Goal: Task Accomplishment & Management: Manage account settings

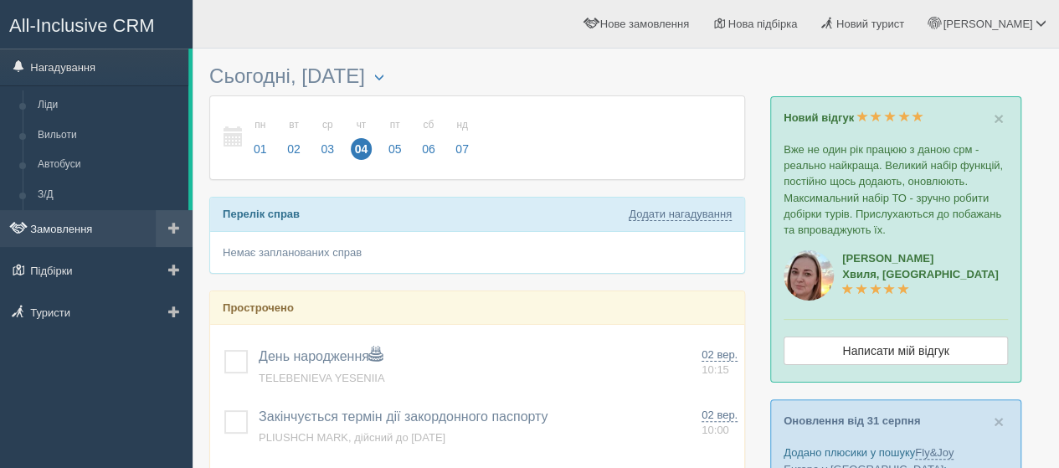
click at [56, 221] on link "Замовлення" at bounding box center [96, 228] width 193 height 37
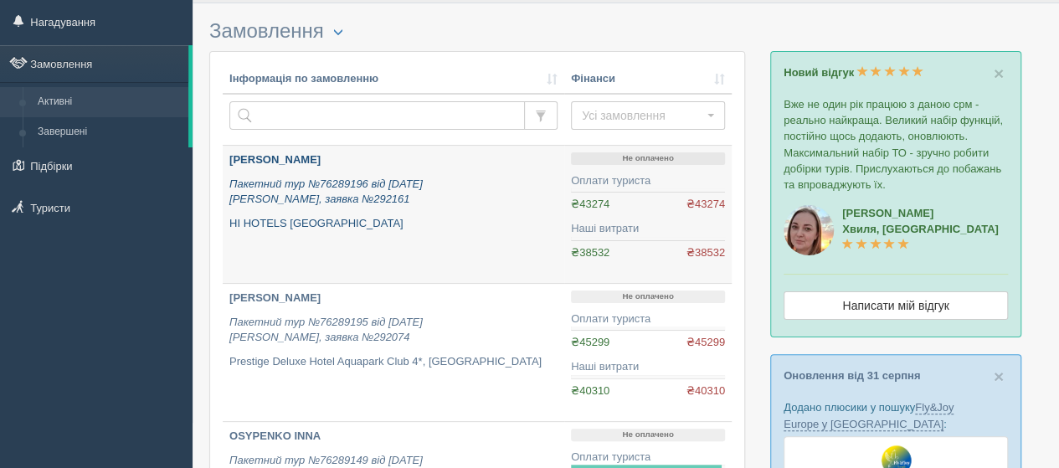
scroll to position [84, 0]
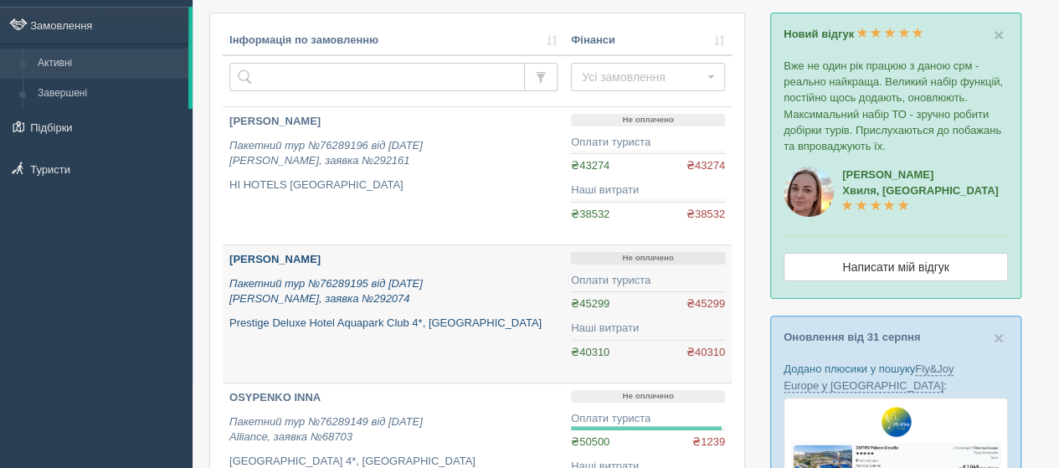
click at [273, 257] on b "[PERSON_NAME]" at bounding box center [274, 259] width 91 height 13
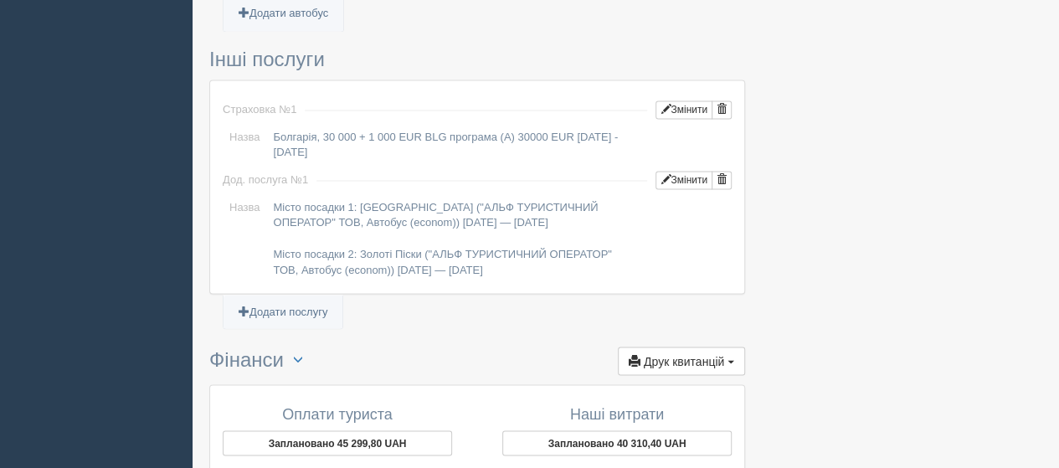
scroll to position [1591, 0]
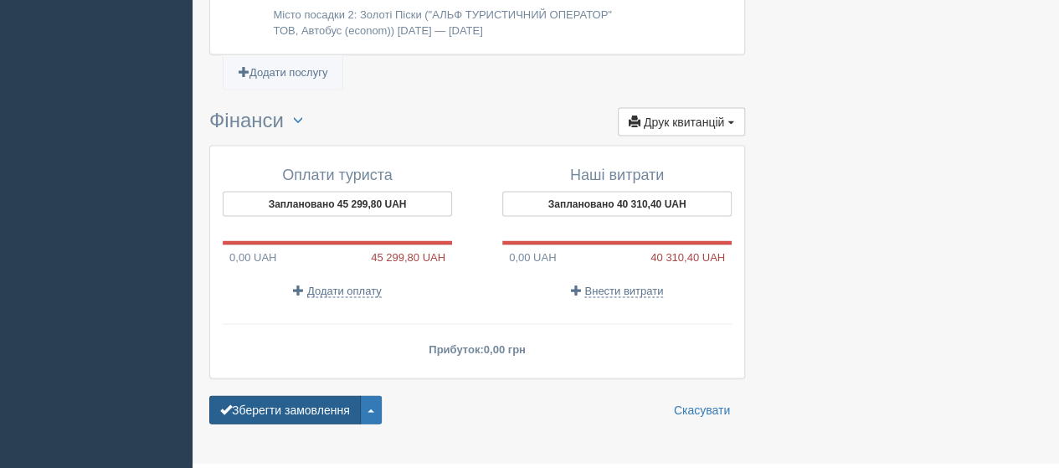
click at [325, 396] on button "Зберегти замовлення" at bounding box center [285, 410] width 152 height 28
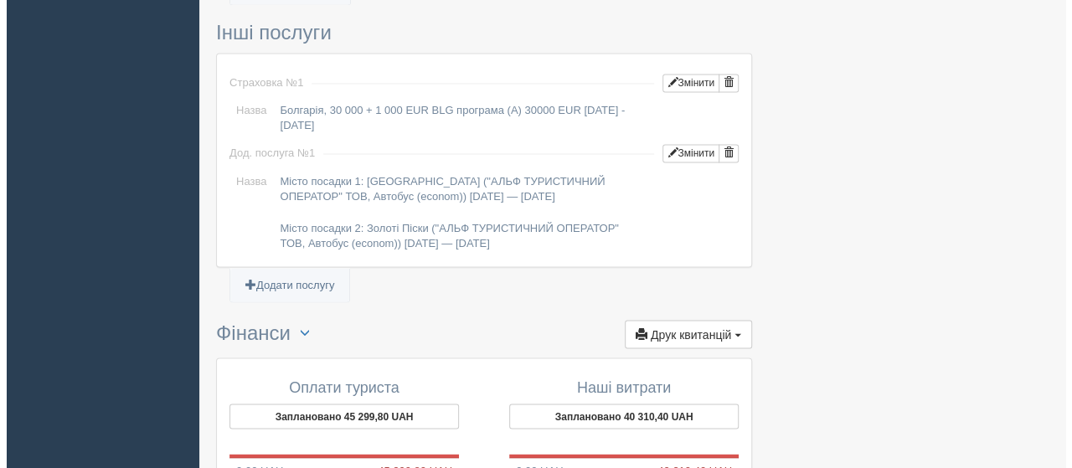
scroll to position [1656, 0]
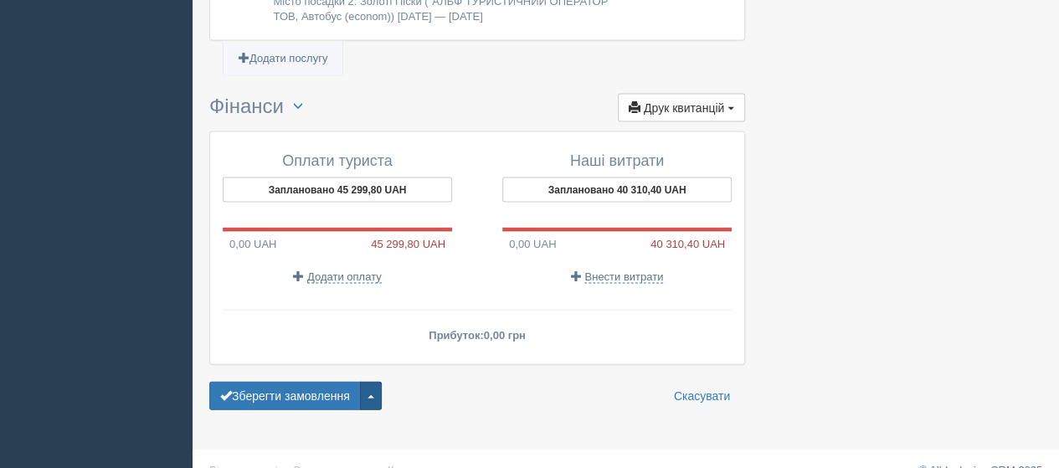
click at [371, 395] on span "button" at bounding box center [371, 396] width 7 height 3
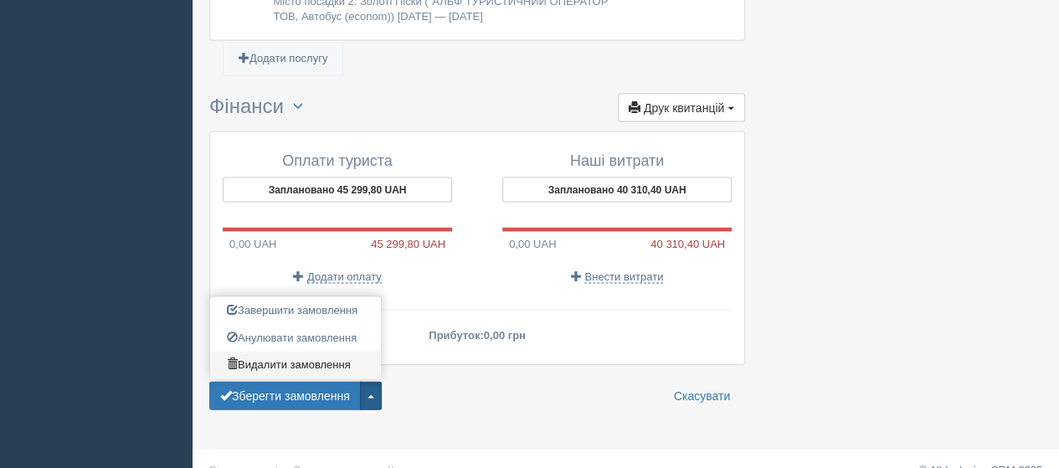
click at [264, 352] on link "Видалити замовлення" at bounding box center [295, 366] width 171 height 28
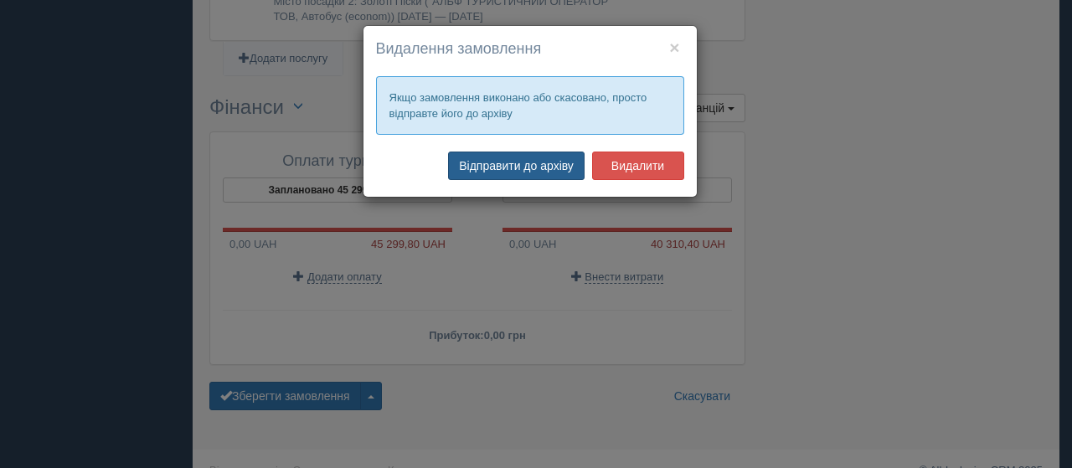
click at [512, 167] on button "Відправити до архіву" at bounding box center [516, 166] width 136 height 28
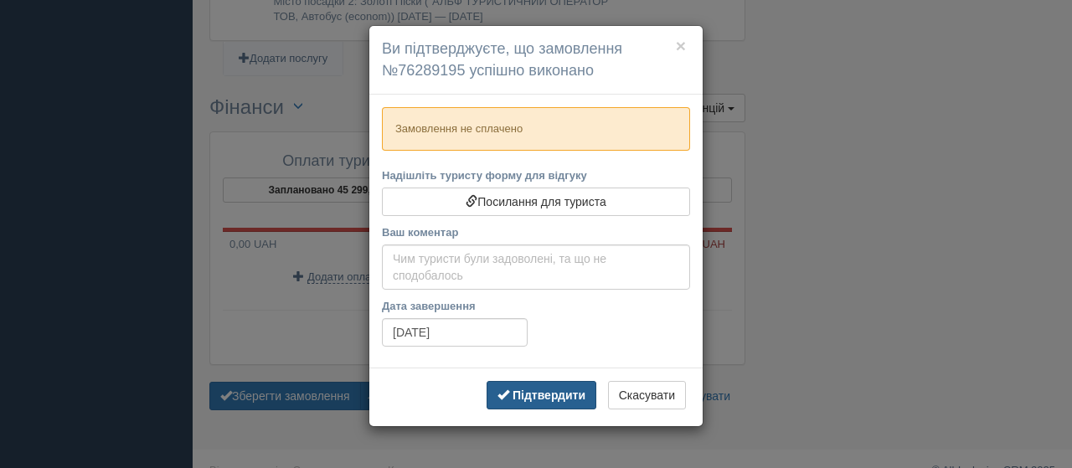
click at [556, 388] on b "Підтвердити" at bounding box center [548, 394] width 73 height 13
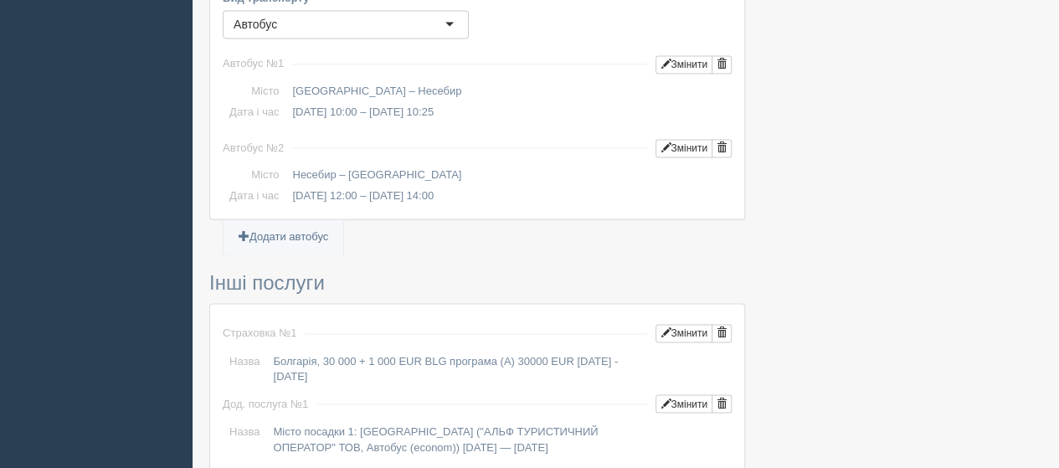
scroll to position [0, 0]
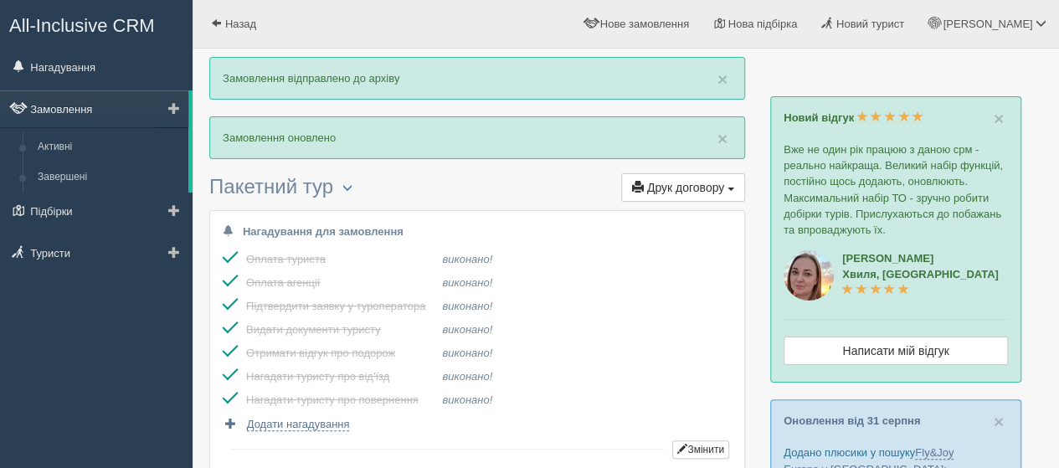
click at [72, 104] on link "Замовлення" at bounding box center [94, 108] width 188 height 37
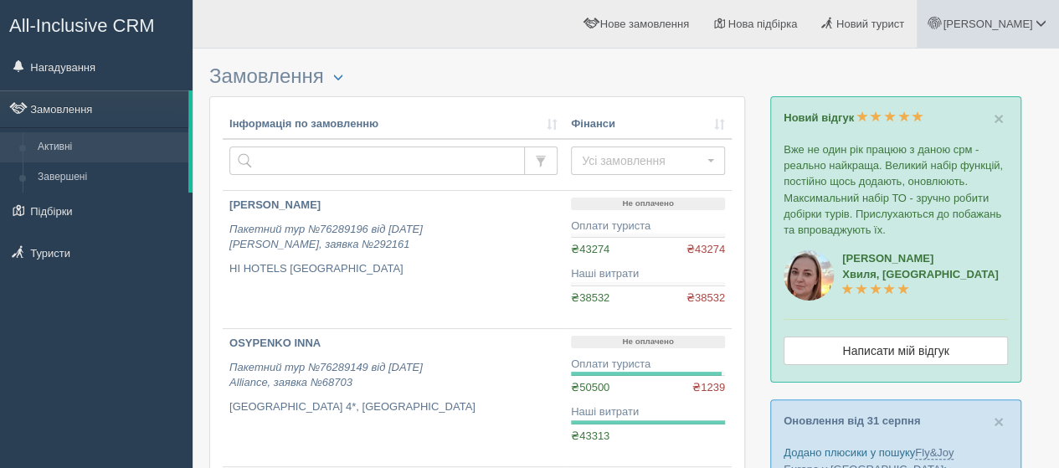
click at [1006, 18] on link "[PERSON_NAME]" at bounding box center [988, 24] width 142 height 48
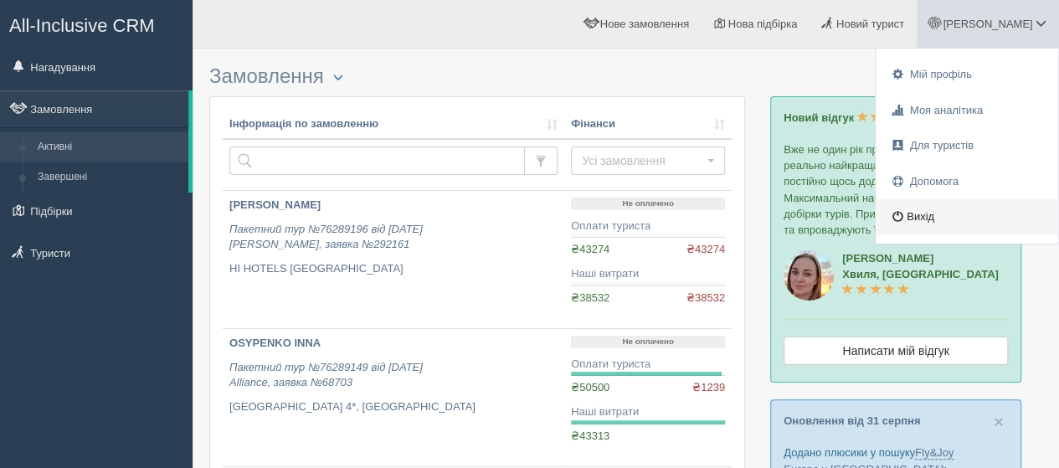
click at [926, 213] on link "Вихід" at bounding box center [967, 217] width 182 height 36
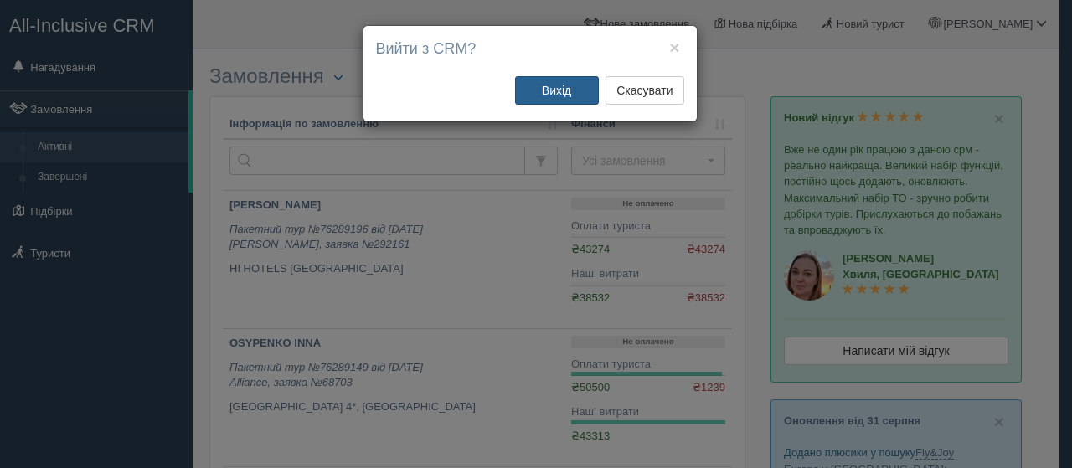
click at [568, 90] on button "Вихід" at bounding box center [557, 90] width 84 height 28
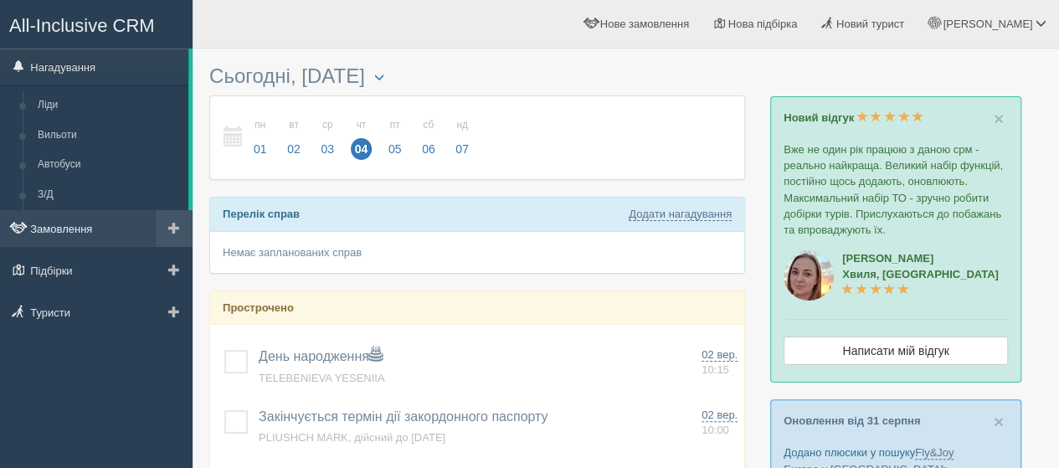
click at [61, 225] on link "Замовлення" at bounding box center [96, 228] width 193 height 37
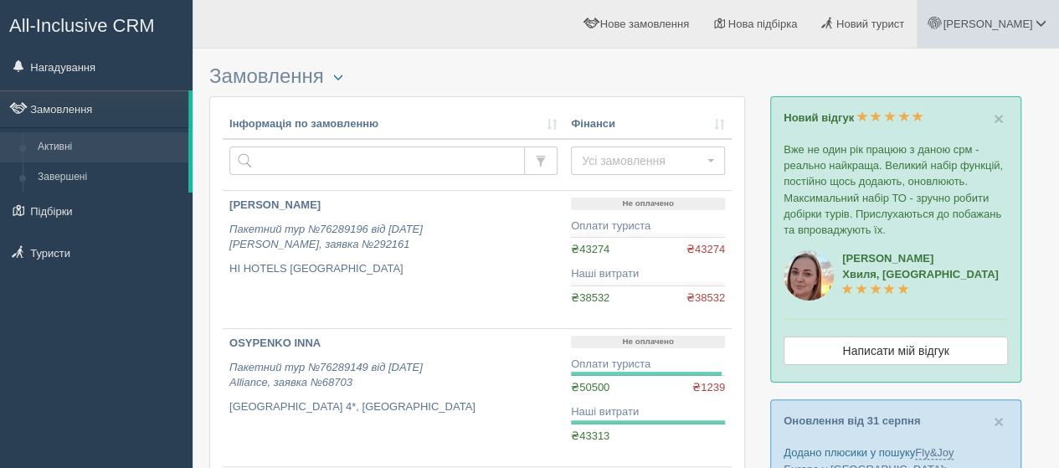
click at [1021, 21] on span "[PERSON_NAME]" at bounding box center [988, 24] width 90 height 13
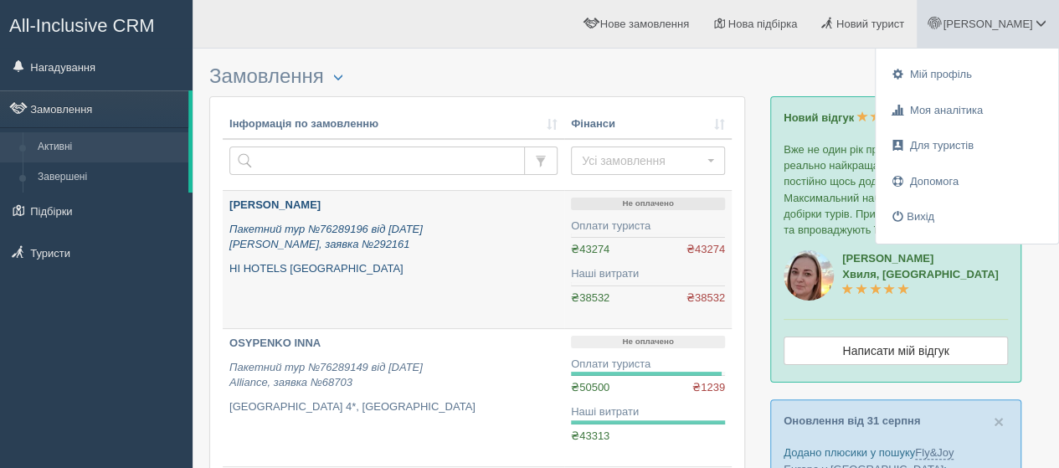
click at [274, 205] on b "[PERSON_NAME]" at bounding box center [274, 204] width 91 height 13
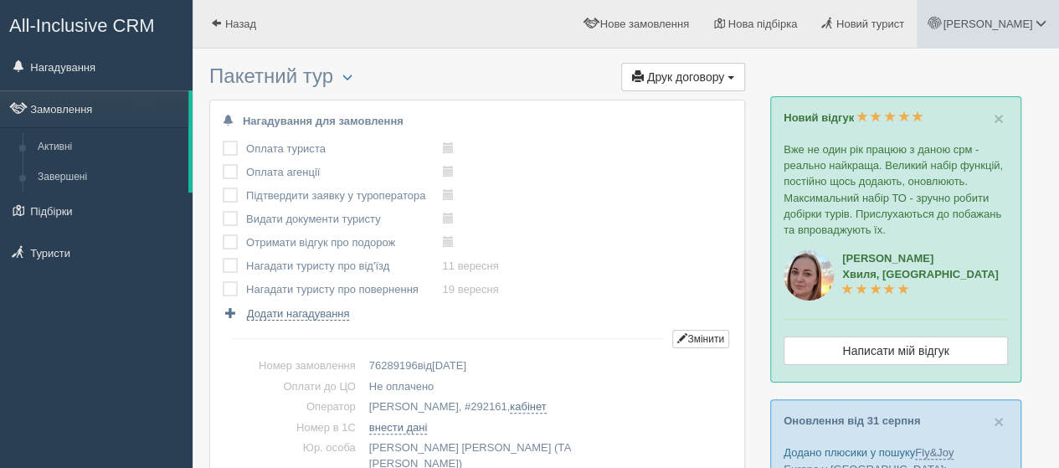
click at [1011, 30] on span "[PERSON_NAME]" at bounding box center [988, 24] width 90 height 13
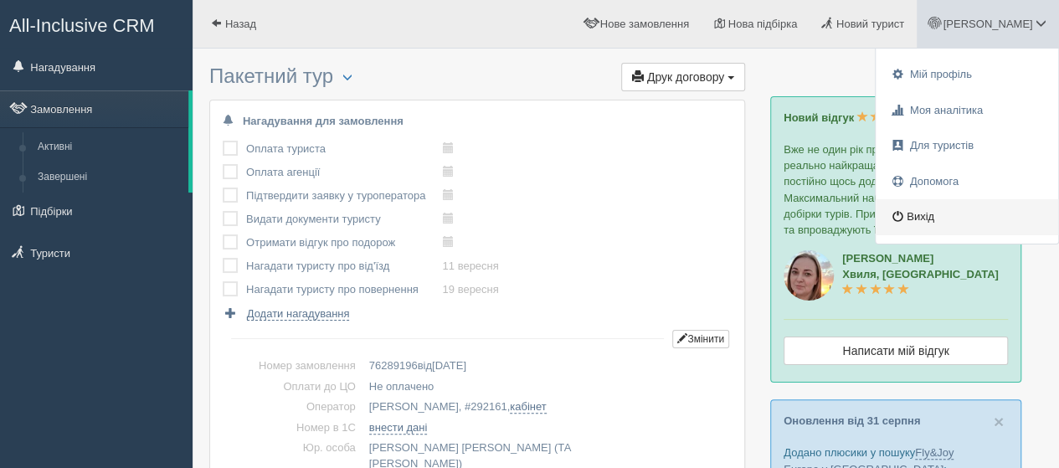
click at [930, 213] on link "Вихід" at bounding box center [967, 217] width 182 height 36
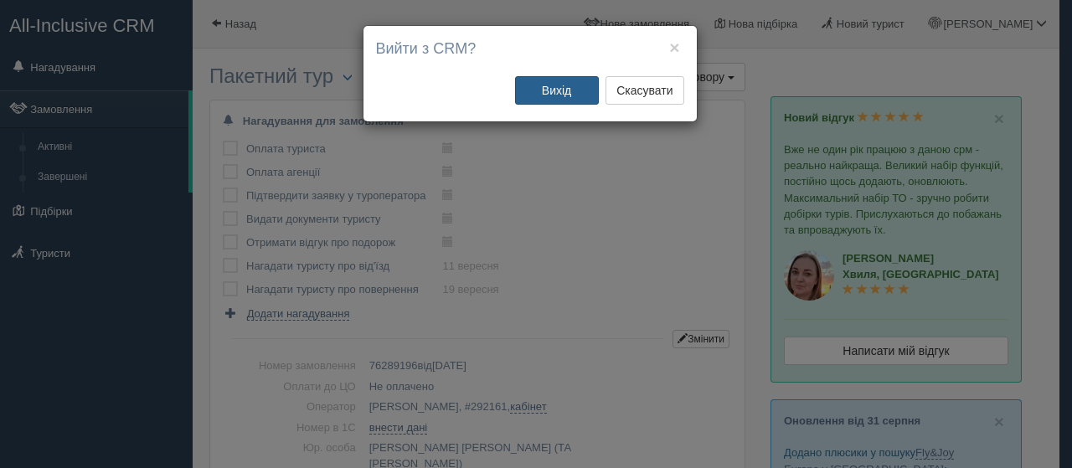
click at [559, 92] on button "Вихід" at bounding box center [557, 90] width 84 height 28
